Goal: Task Accomplishment & Management: Complete application form

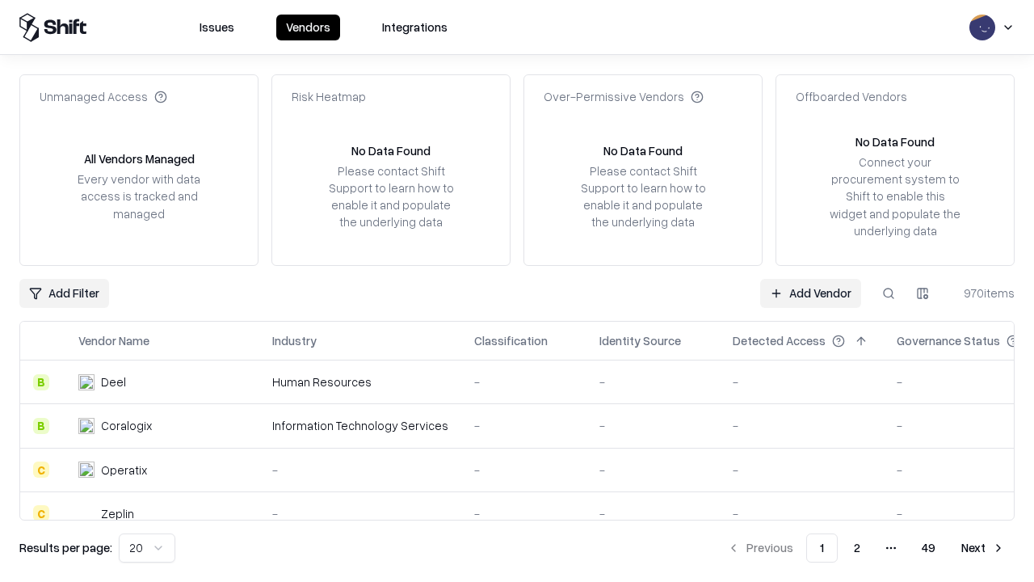
click at [810, 292] on link "Add Vendor" at bounding box center [810, 293] width 101 height 29
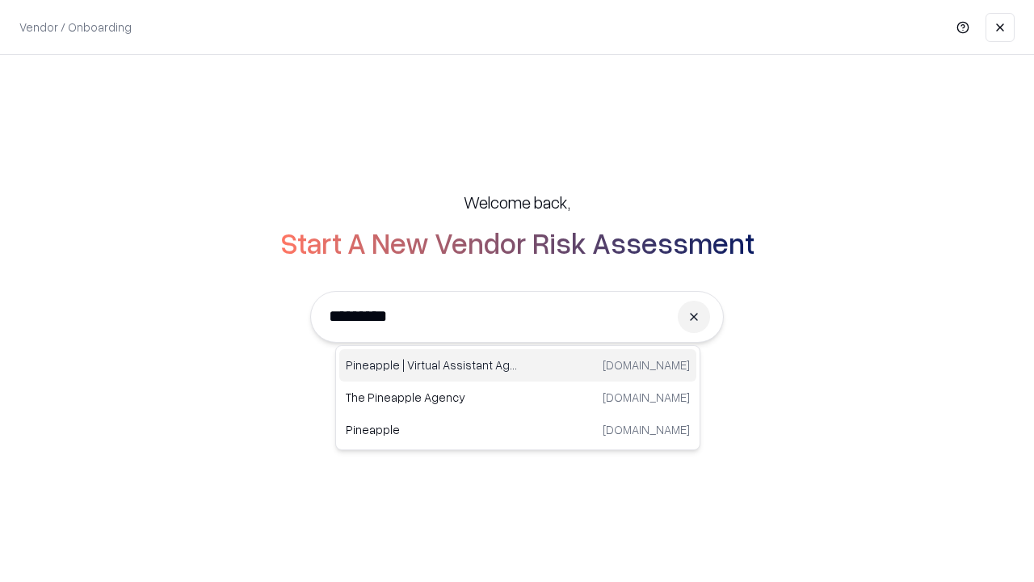
click at [518, 365] on div "Pineapple | Virtual Assistant Agency [DOMAIN_NAME]" at bounding box center [517, 365] width 357 height 32
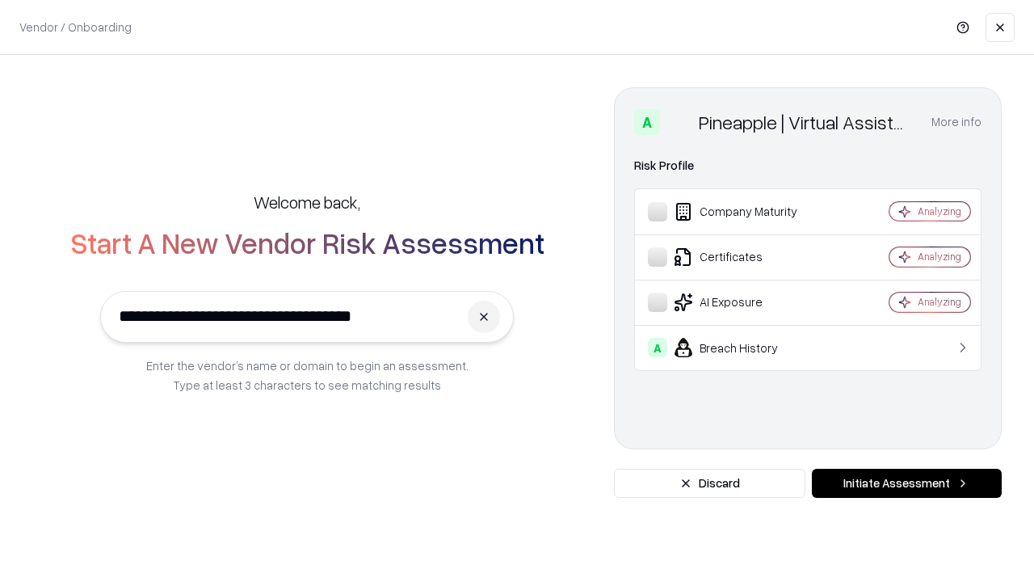
type input "**********"
click at [906, 483] on button "Initiate Assessment" at bounding box center [907, 483] width 190 height 29
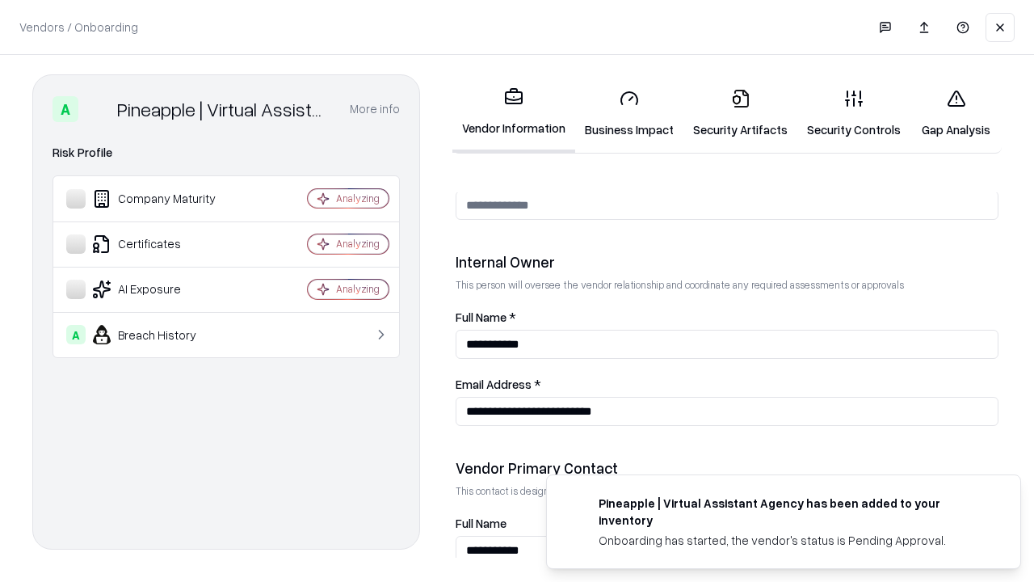
scroll to position [837, 0]
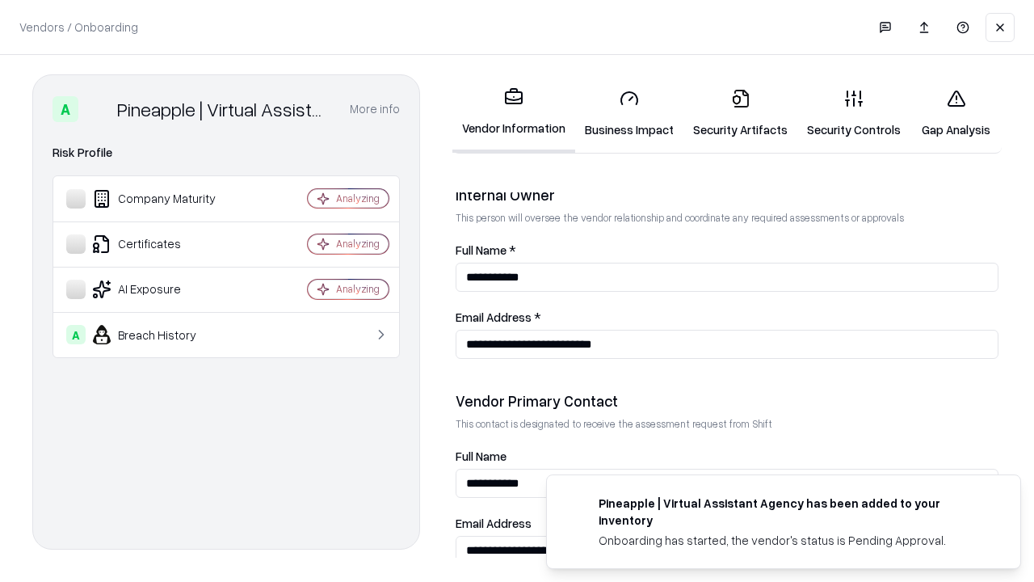
click at [629, 113] on link "Business Impact" at bounding box center [629, 113] width 108 height 75
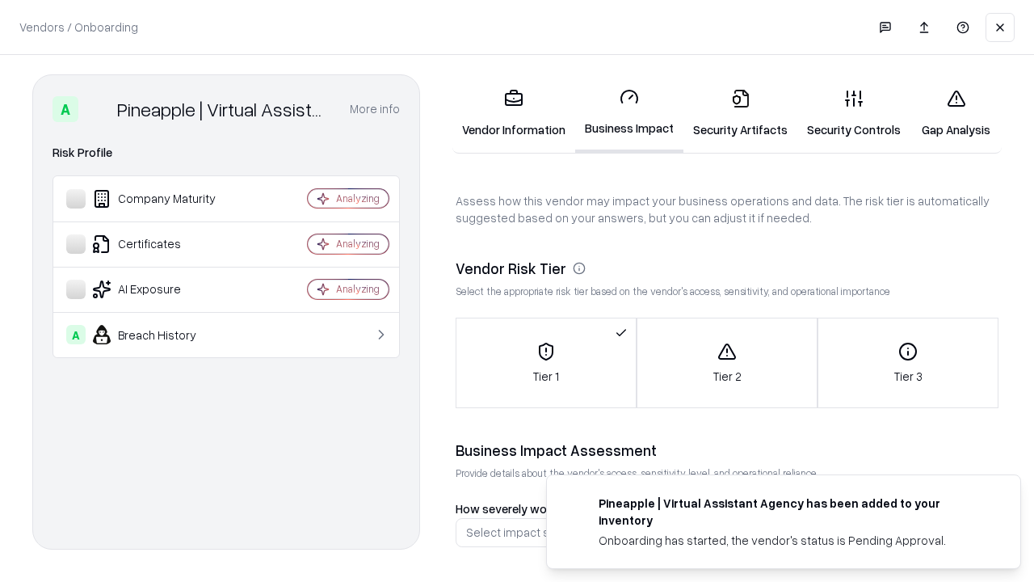
click at [956, 113] on link "Gap Analysis" at bounding box center [956, 113] width 91 height 75
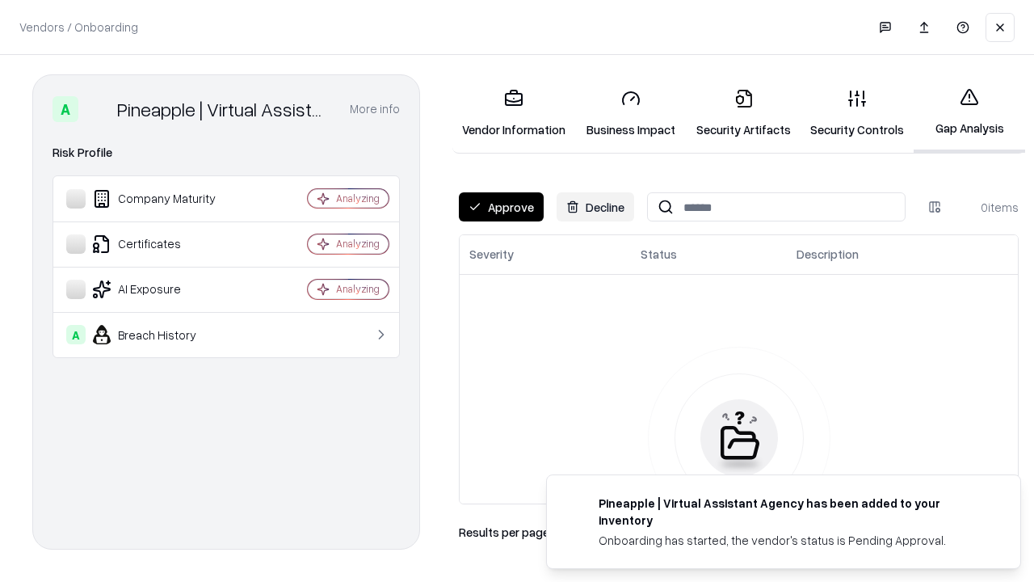
click at [501, 207] on button "Approve" at bounding box center [501, 206] width 85 height 29
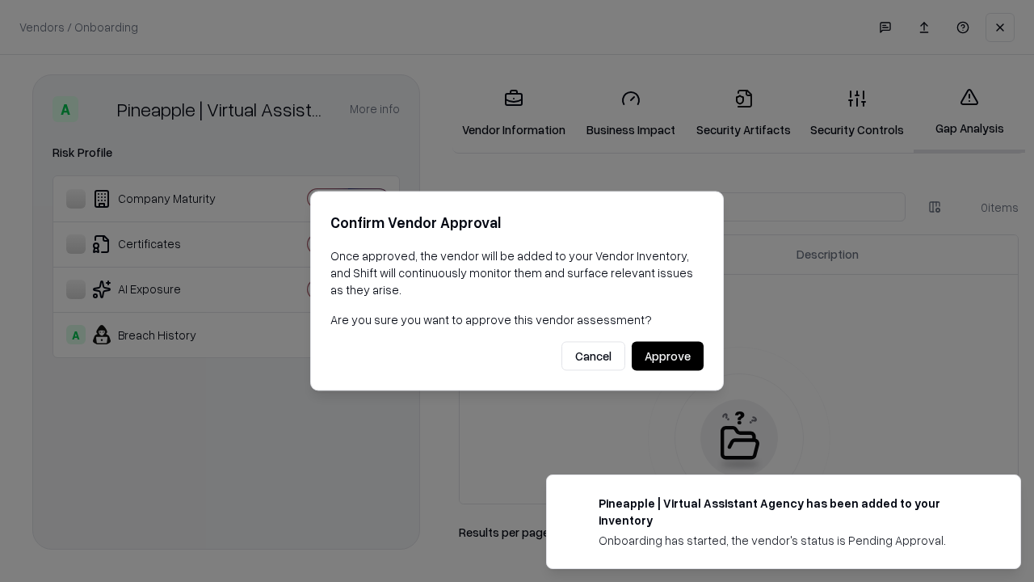
click at [667, 355] on button "Approve" at bounding box center [668, 356] width 72 height 29
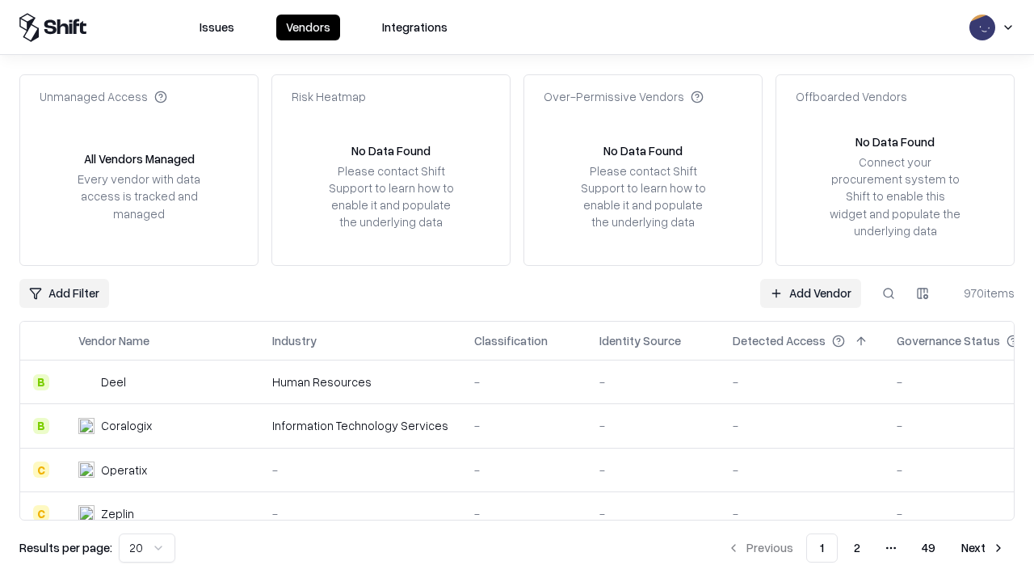
type input "**********"
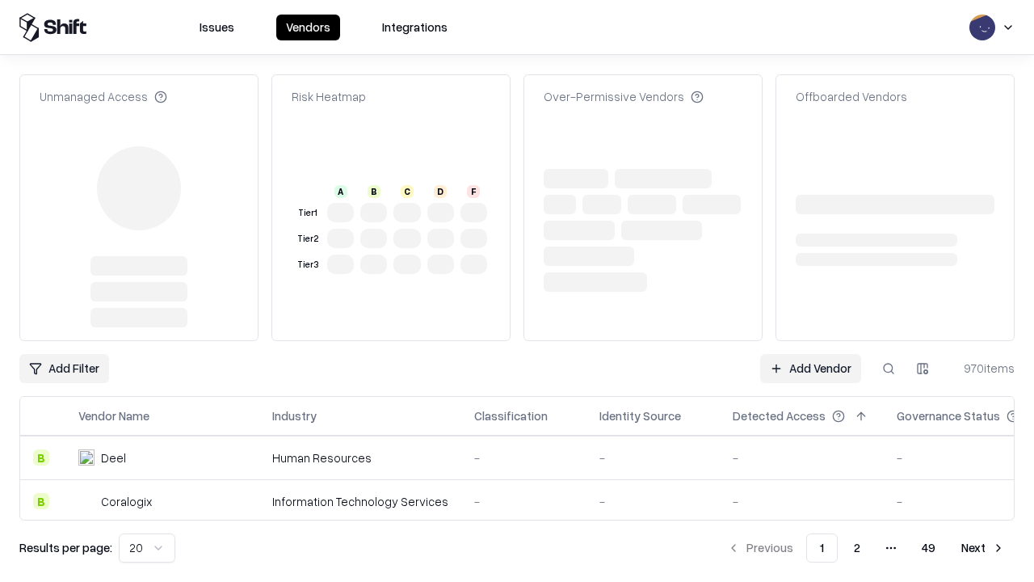
click at [810, 368] on link "Add Vendor" at bounding box center [810, 368] width 101 height 29
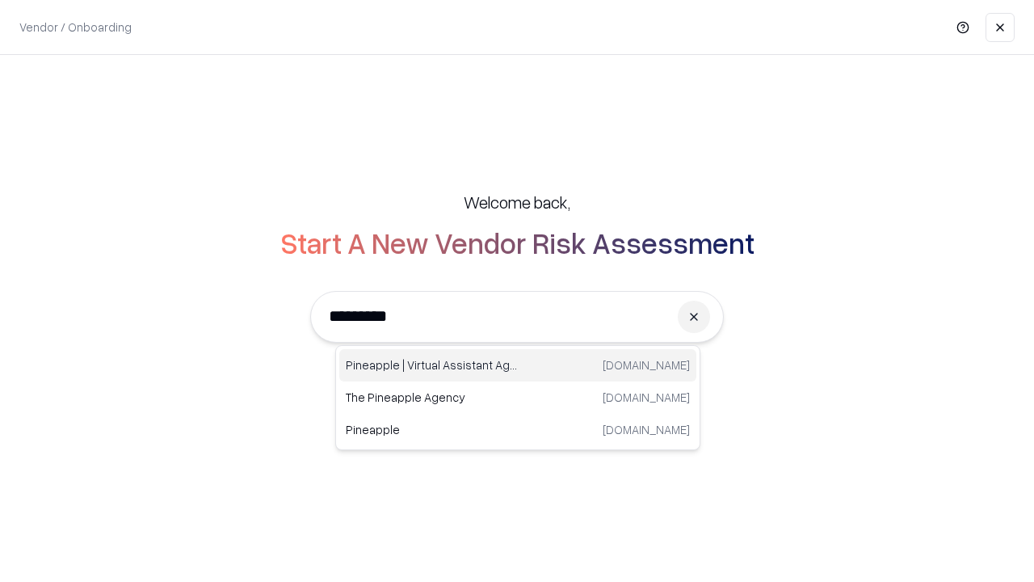
click at [518, 365] on div "Pineapple | Virtual Assistant Agency [DOMAIN_NAME]" at bounding box center [517, 365] width 357 height 32
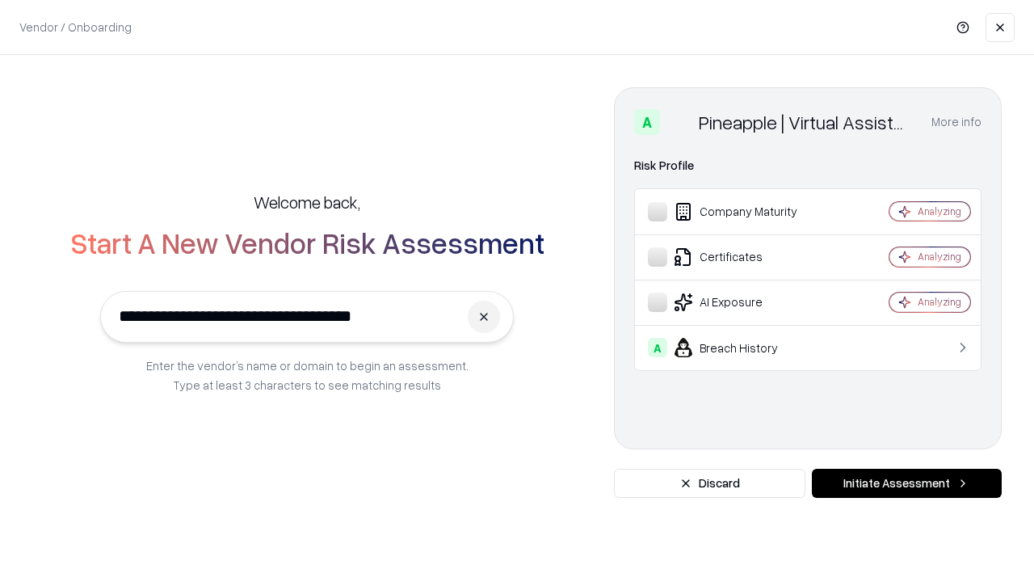
type input "**********"
click at [906, 483] on button "Initiate Assessment" at bounding box center [907, 483] width 190 height 29
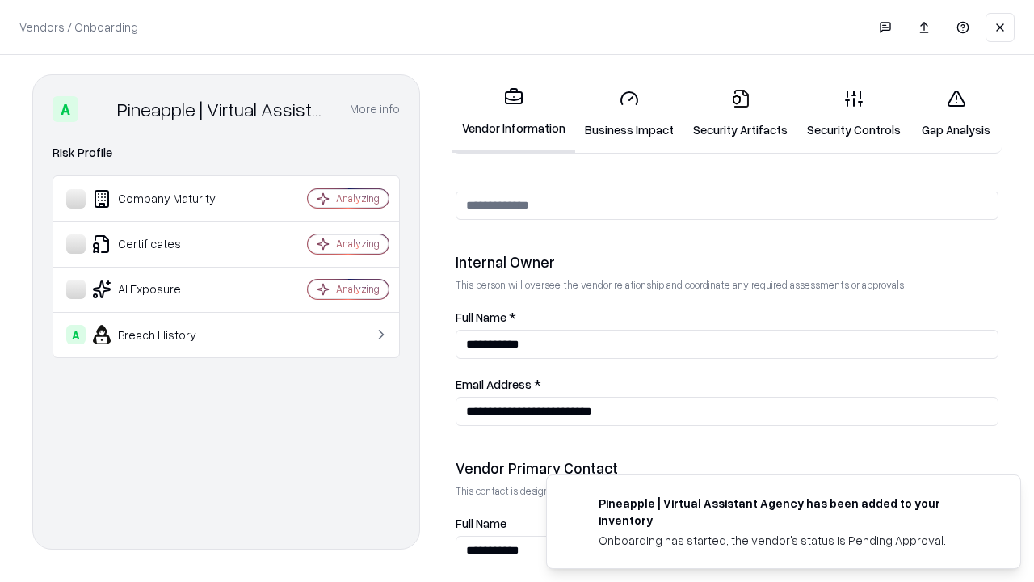
scroll to position [837, 0]
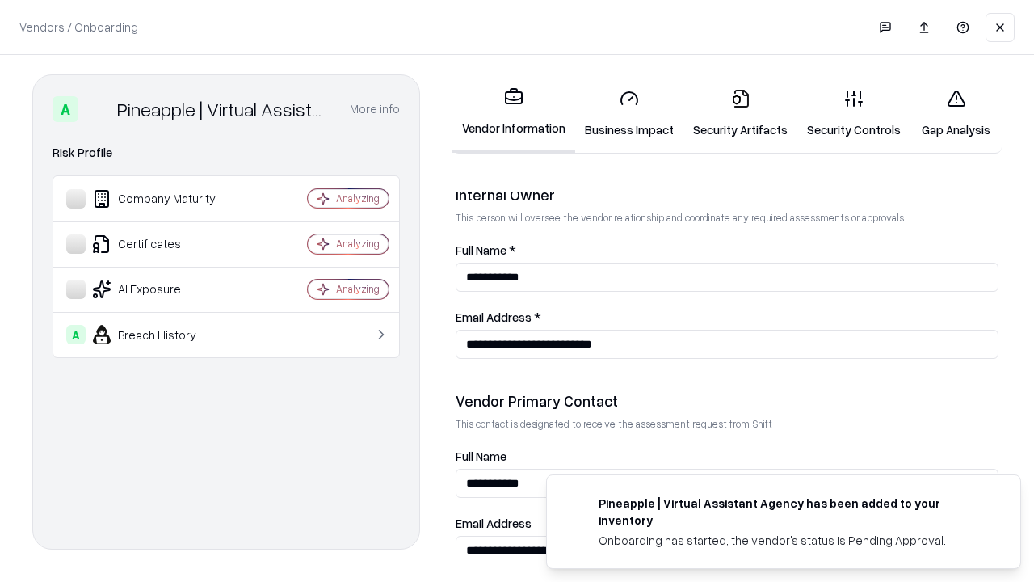
click at [956, 113] on link "Gap Analysis" at bounding box center [956, 113] width 91 height 75
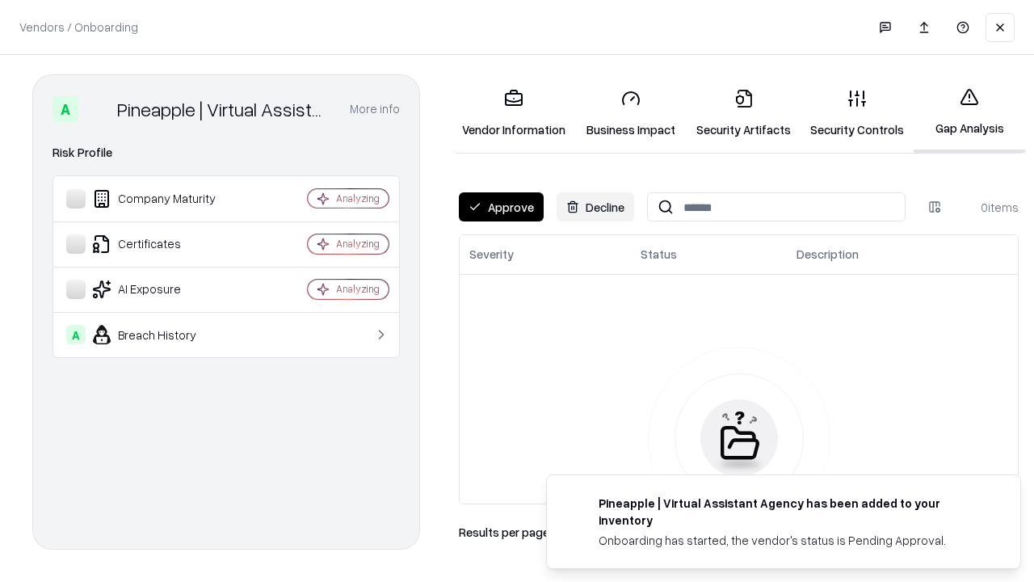
click at [501, 207] on button "Approve" at bounding box center [501, 206] width 85 height 29
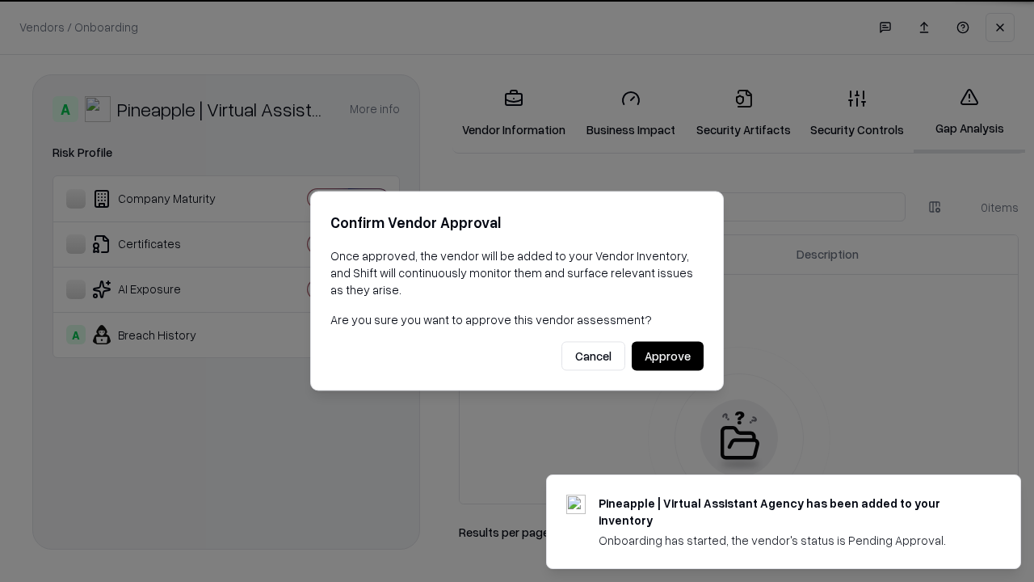
click at [667, 355] on button "Approve" at bounding box center [668, 356] width 72 height 29
